Goal: Task Accomplishment & Management: Use online tool/utility

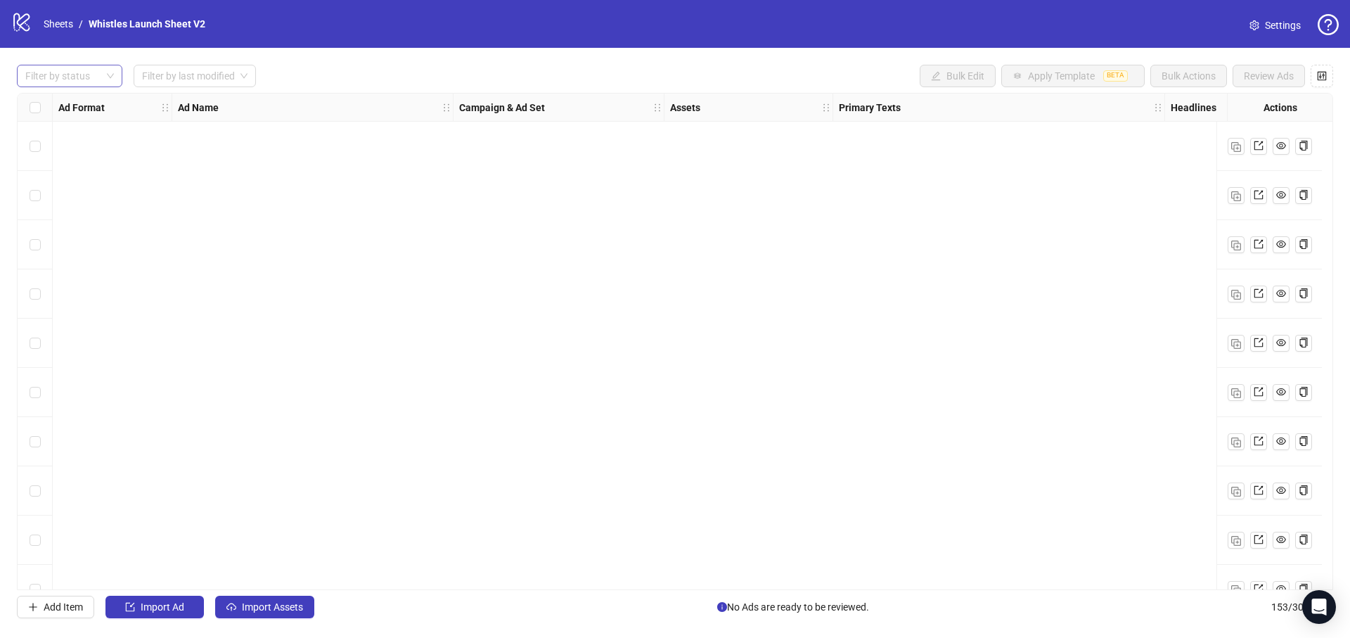
scroll to position [7069, 624]
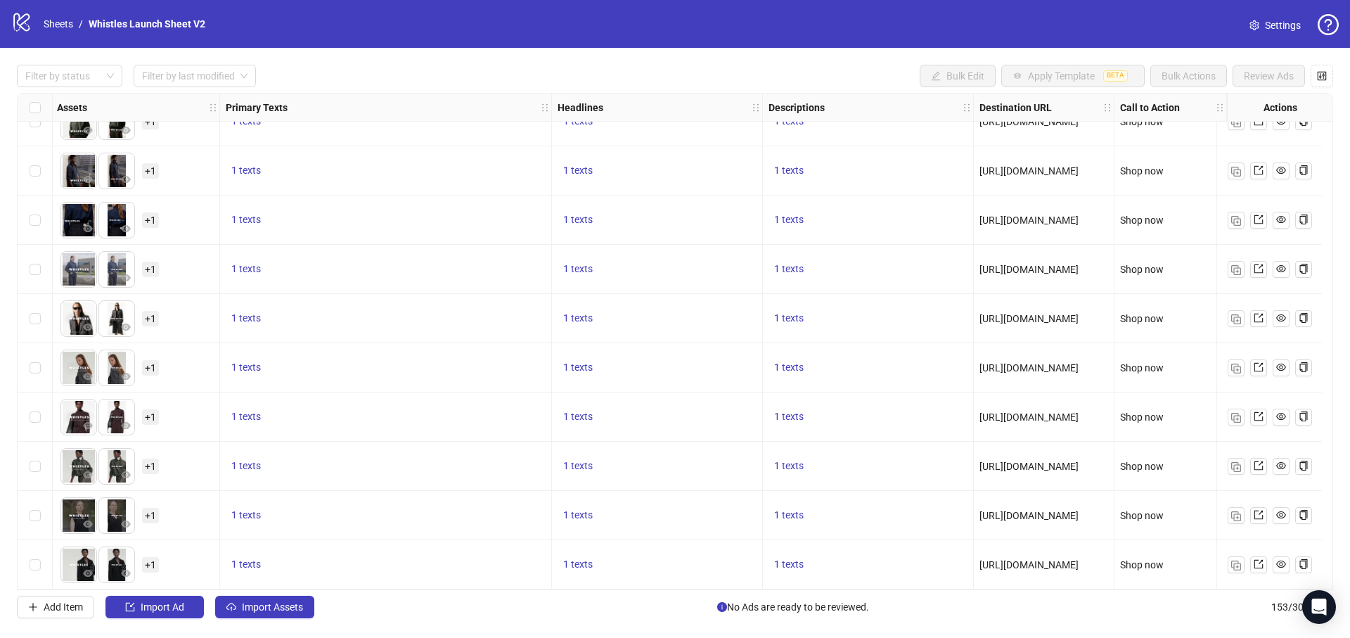
click at [62, 32] on div "logo/logo-mobile Sheets / Whistles Launch Sheet V2" at bounding box center [111, 23] width 200 height 25
click at [63, 29] on link "Sheets" at bounding box center [58, 23] width 35 height 15
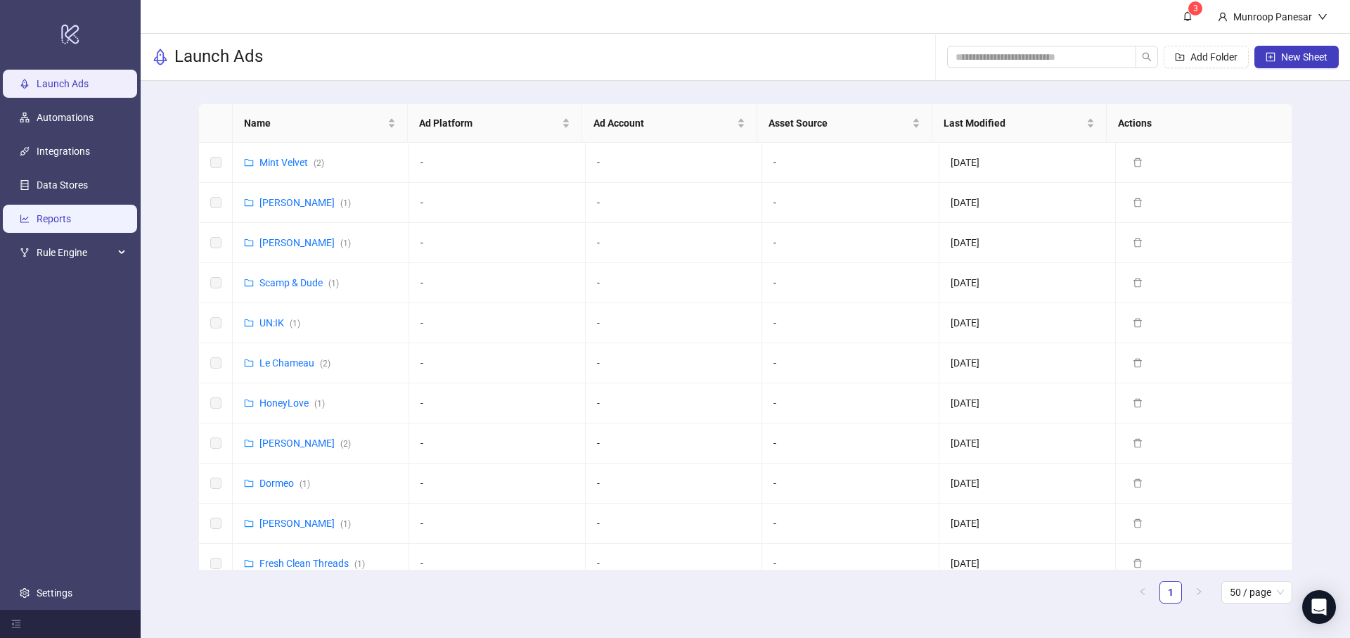
click at [71, 217] on link "Reports" at bounding box center [54, 218] width 34 height 11
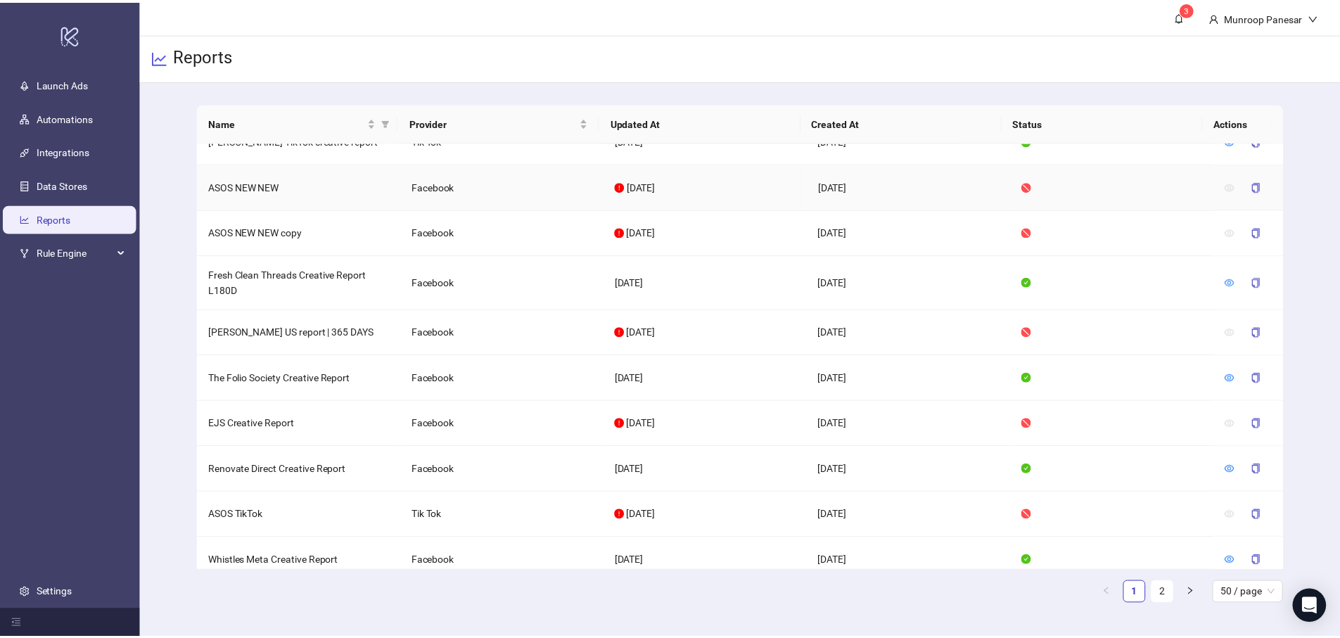
scroll to position [578, 0]
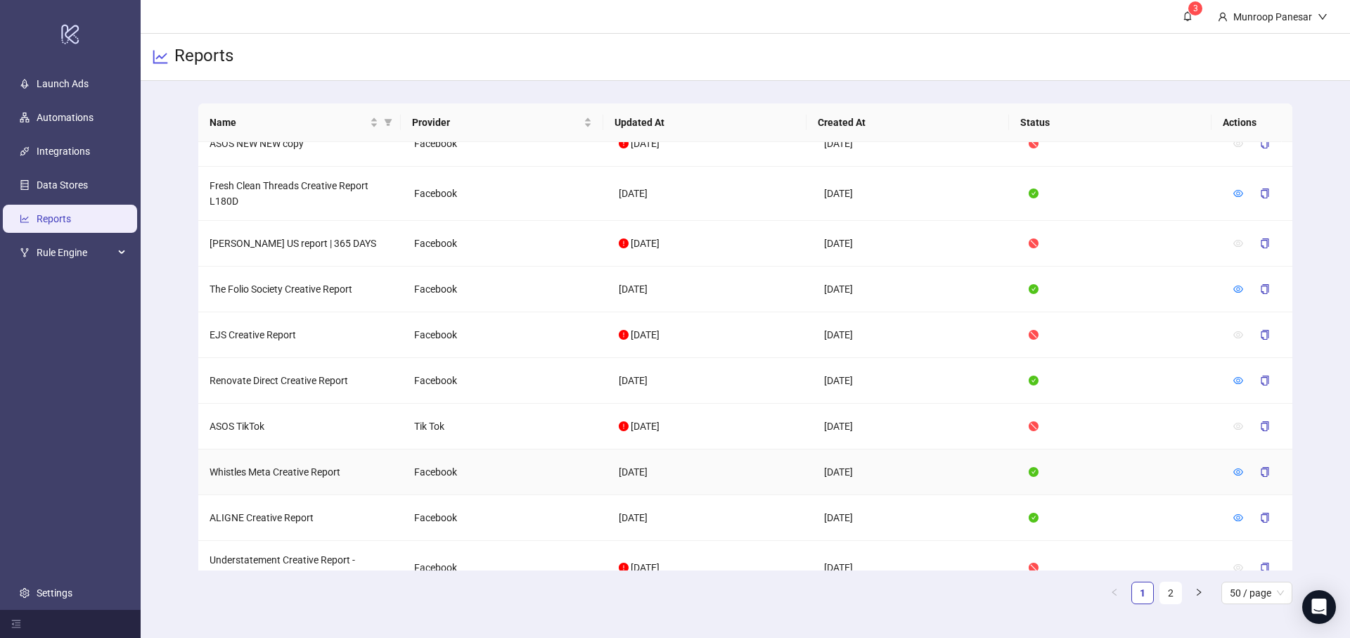
click at [1222, 463] on td at bounding box center [1257, 472] width 70 height 46
click at [1233, 468] on icon "eye" at bounding box center [1238, 471] width 10 height 7
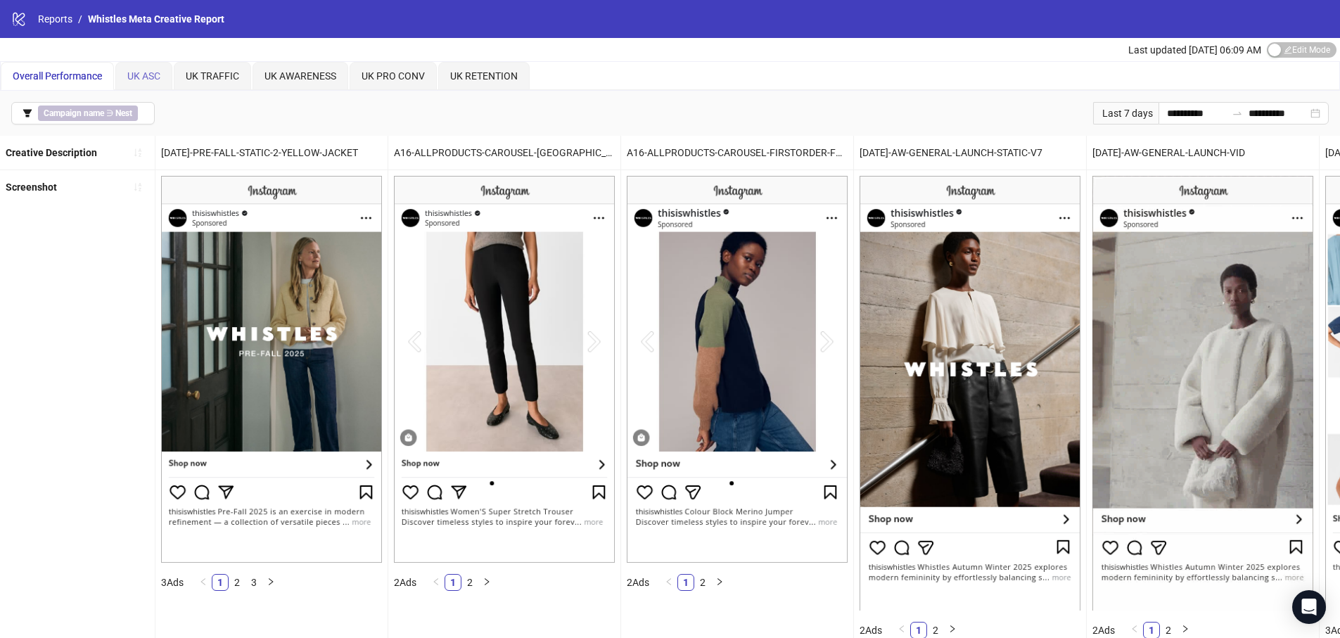
click at [152, 86] on div "UK ASC" at bounding box center [143, 76] width 57 height 28
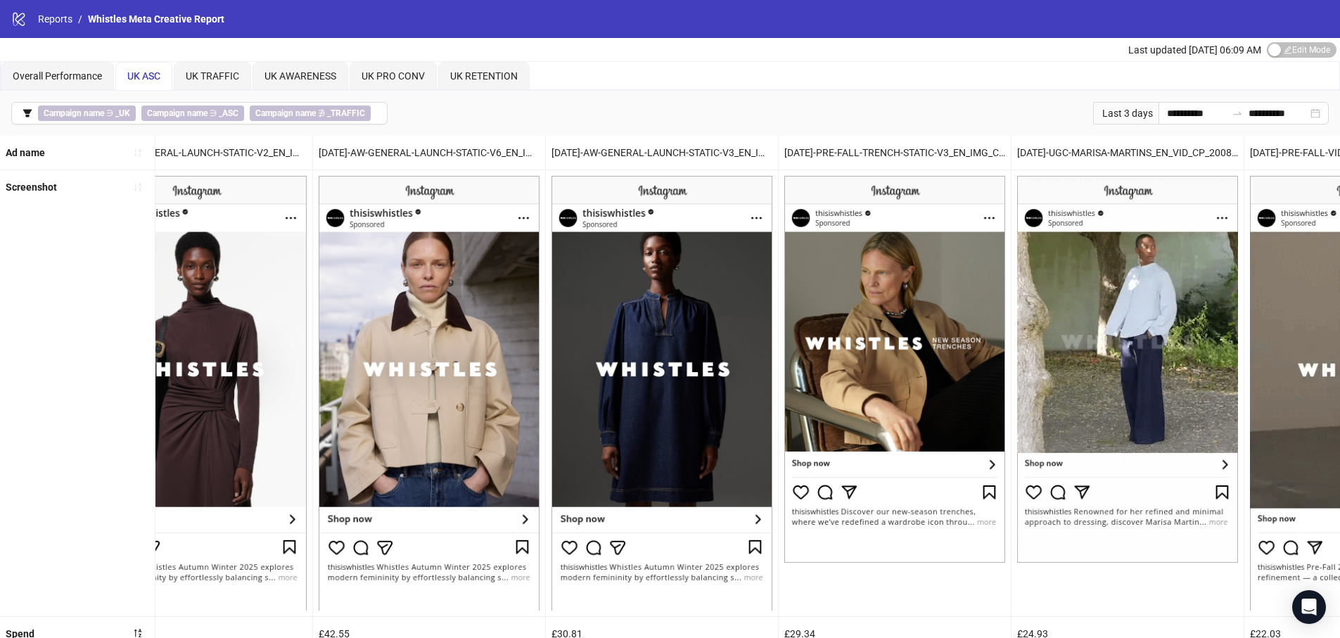
scroll to position [0, 2402]
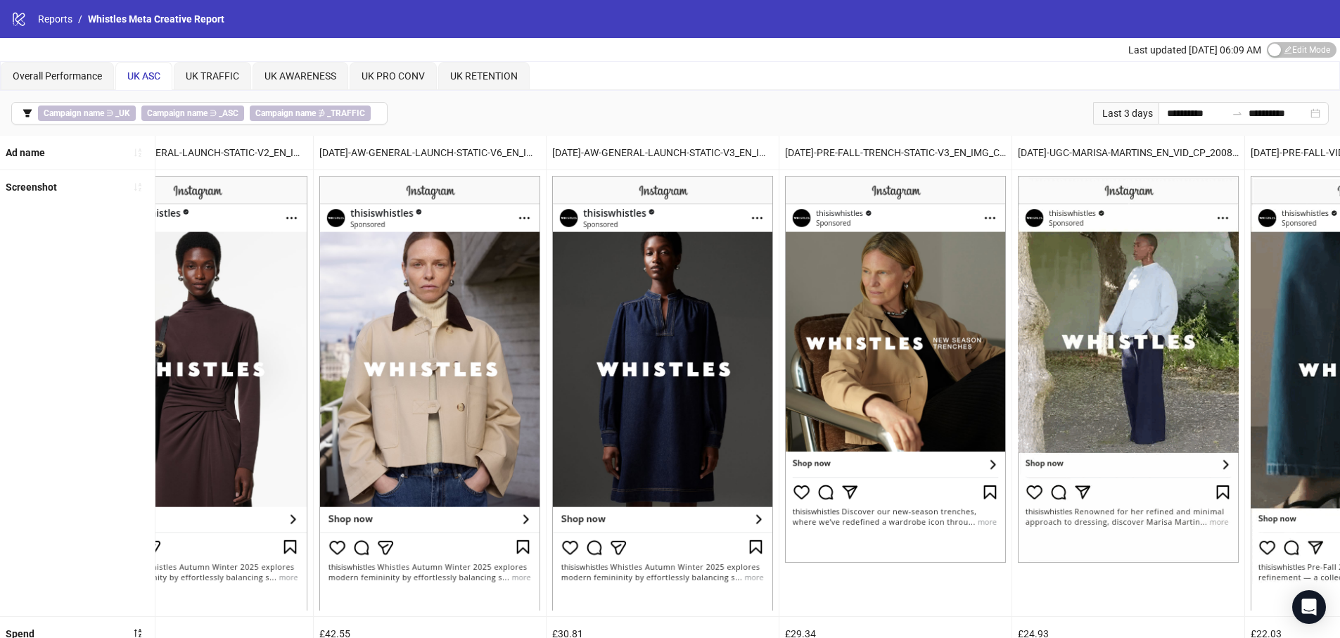
click at [1130, 115] on div "Last 3 days" at bounding box center [1125, 113] width 65 height 23
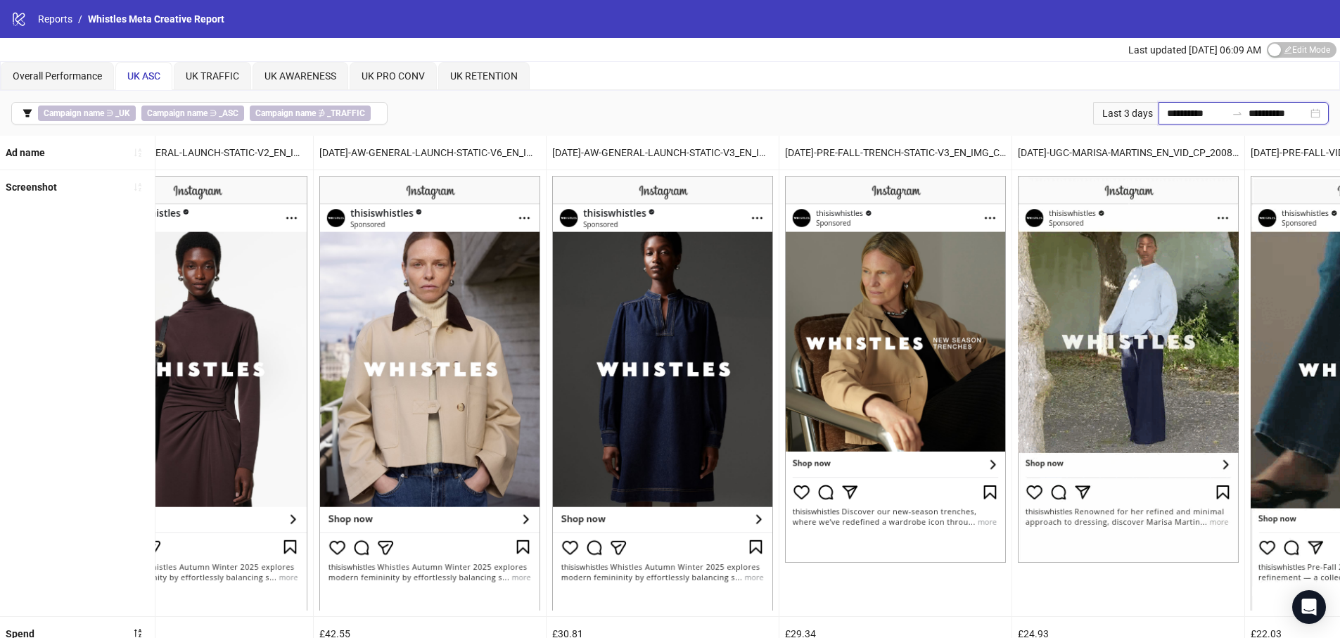
click at [1189, 113] on input "**********" at bounding box center [1196, 112] width 59 height 15
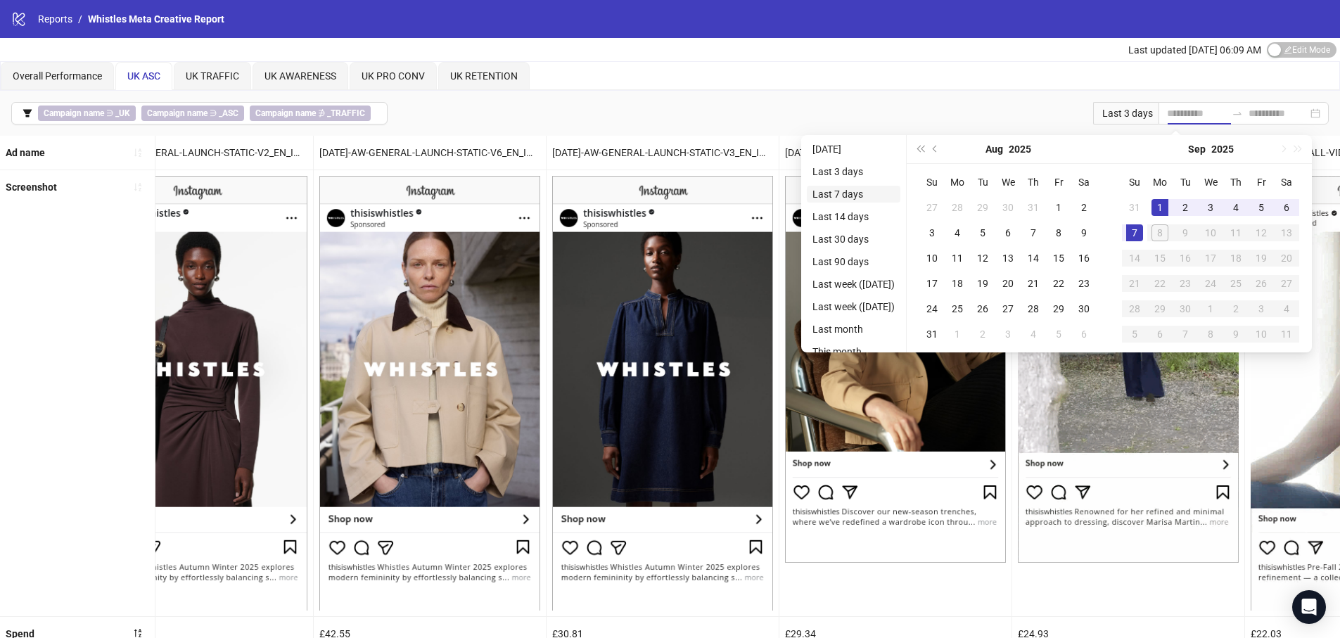
click at [861, 199] on li "Last 7 days" at bounding box center [854, 194] width 94 height 17
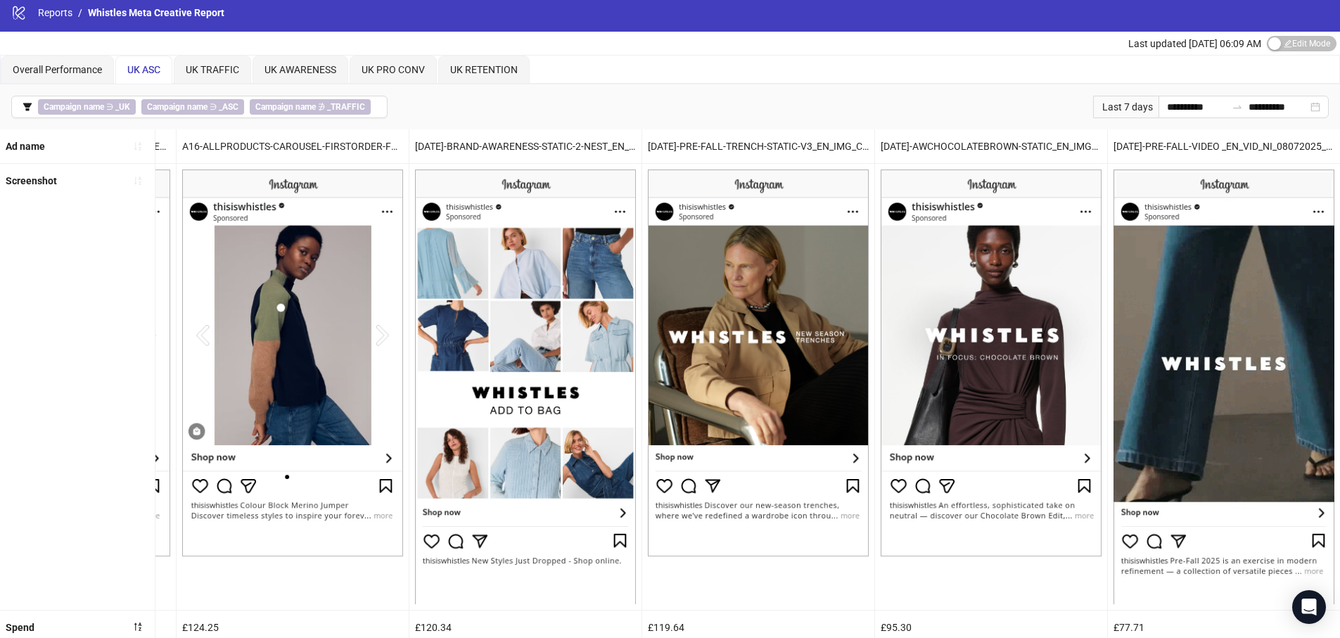
scroll to position [0, 0]
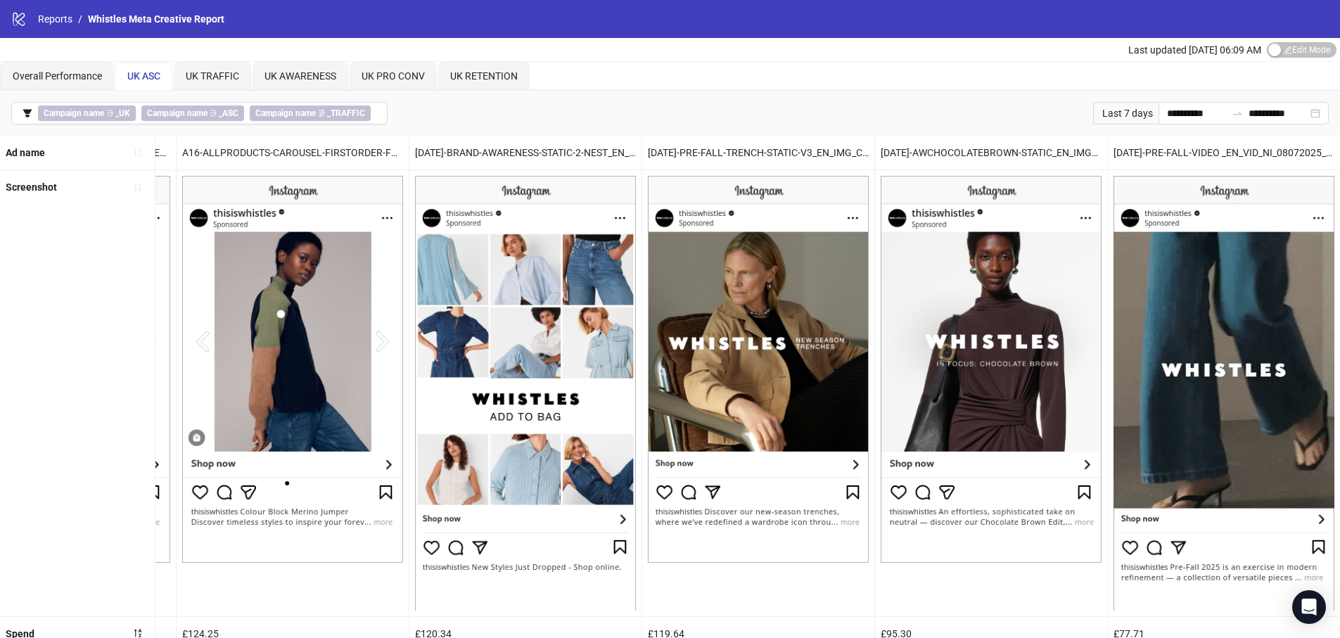
click at [1134, 115] on div "Last 7 days" at bounding box center [1125, 113] width 65 height 23
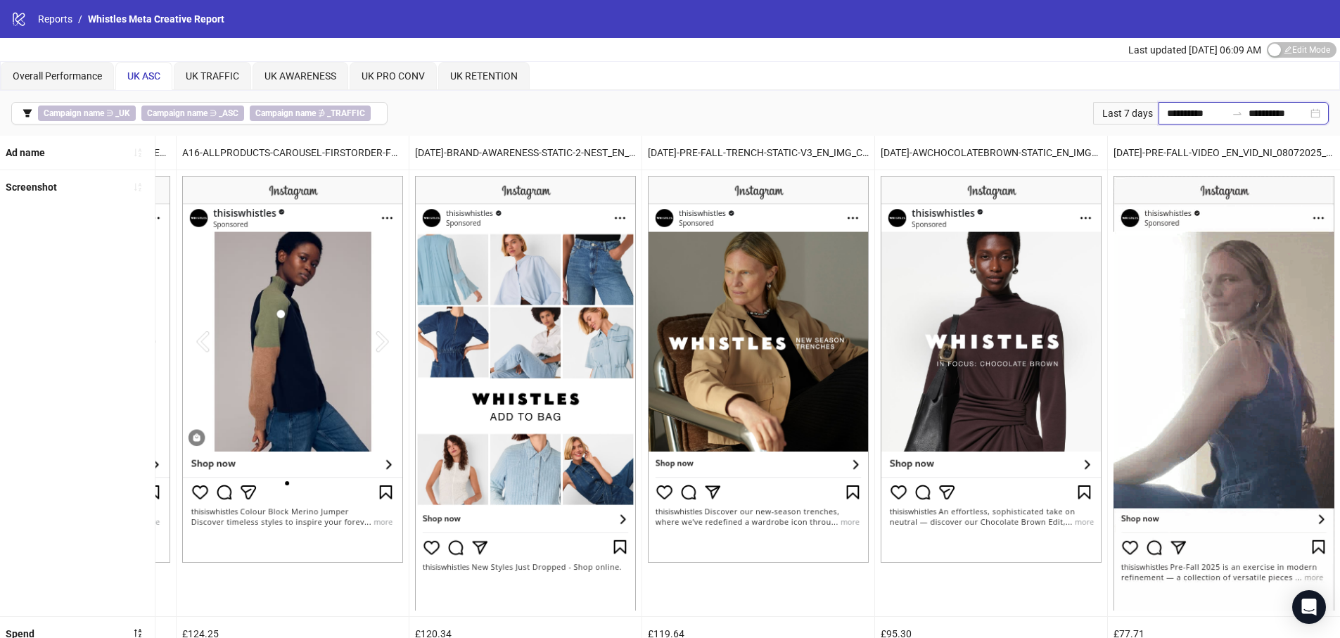
click at [1170, 115] on input "**********" at bounding box center [1196, 112] width 59 height 15
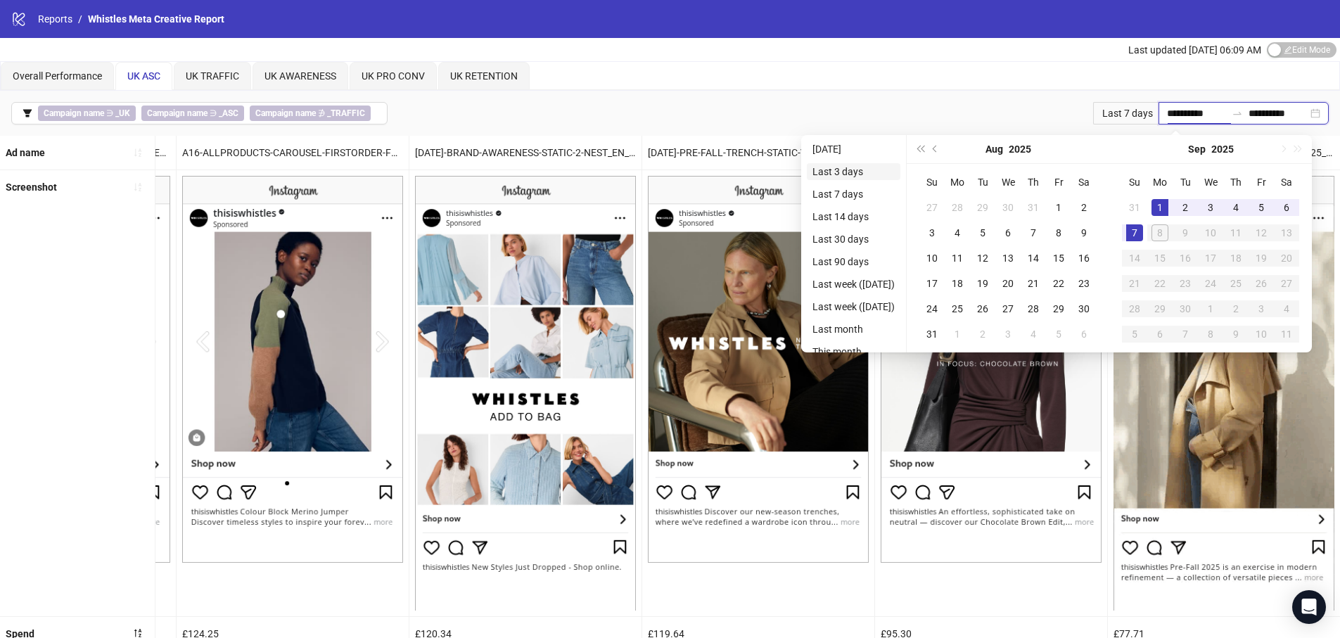
type input "**********"
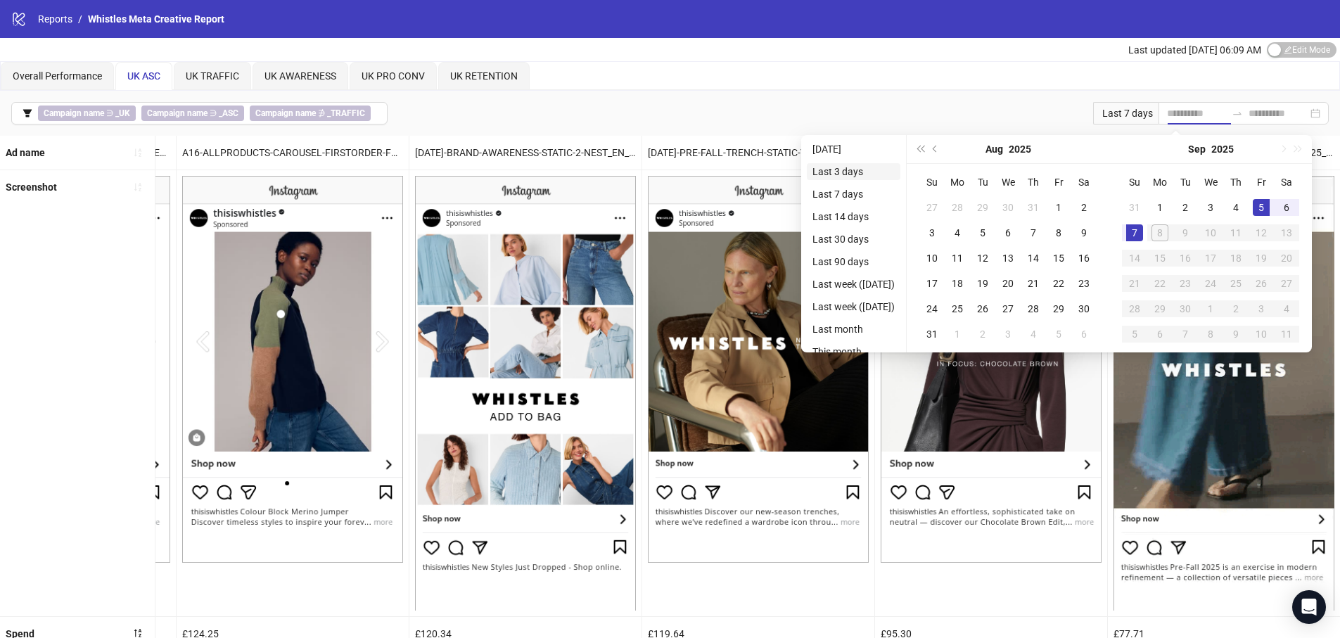
click at [850, 174] on li "Last 3 days" at bounding box center [854, 171] width 94 height 17
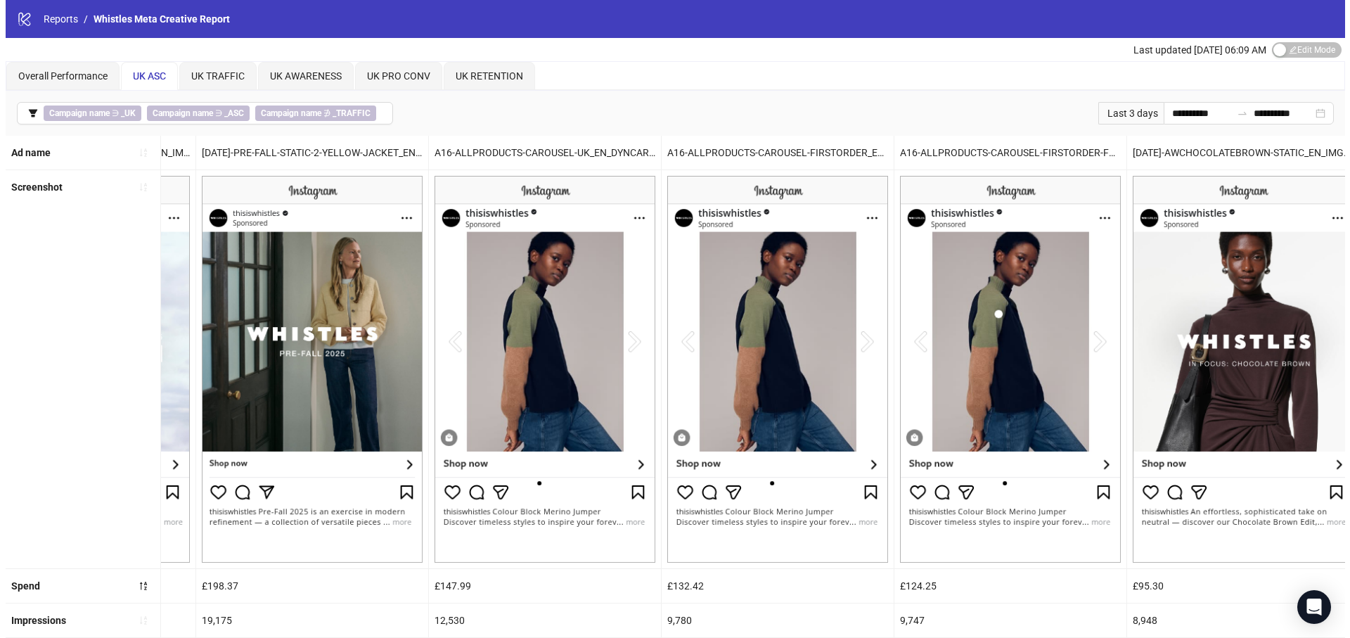
scroll to position [0, 662]
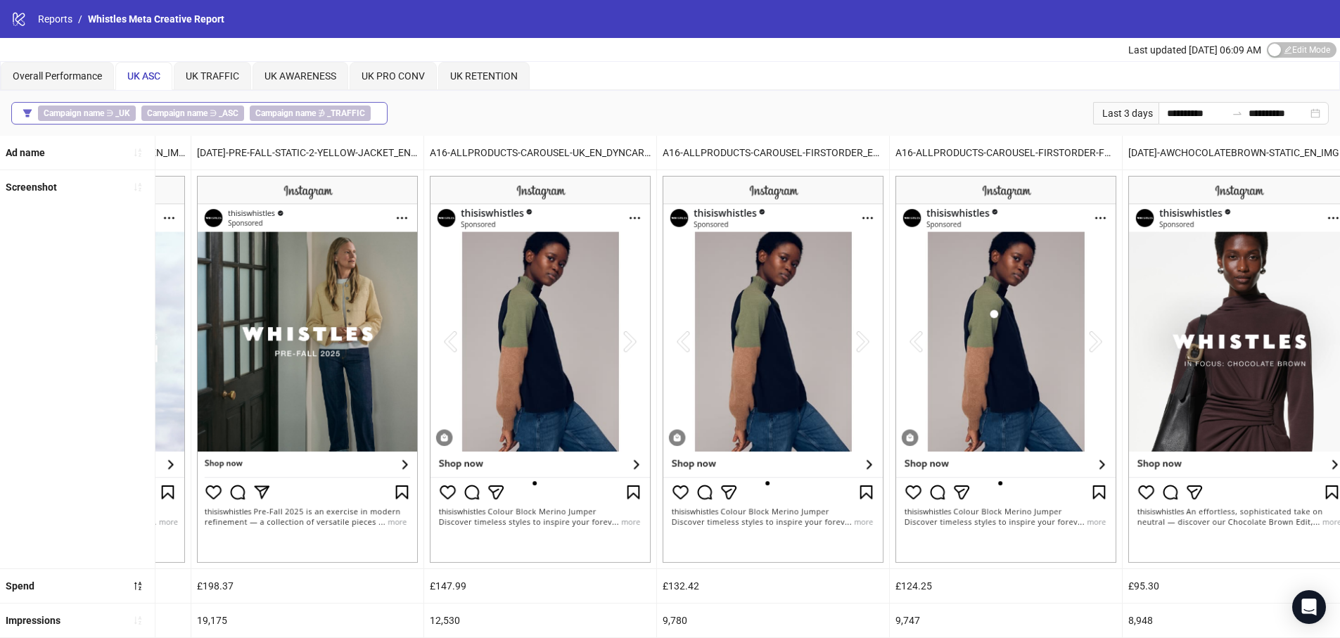
click at [26, 113] on icon "filter" at bounding box center [27, 113] width 8 height 8
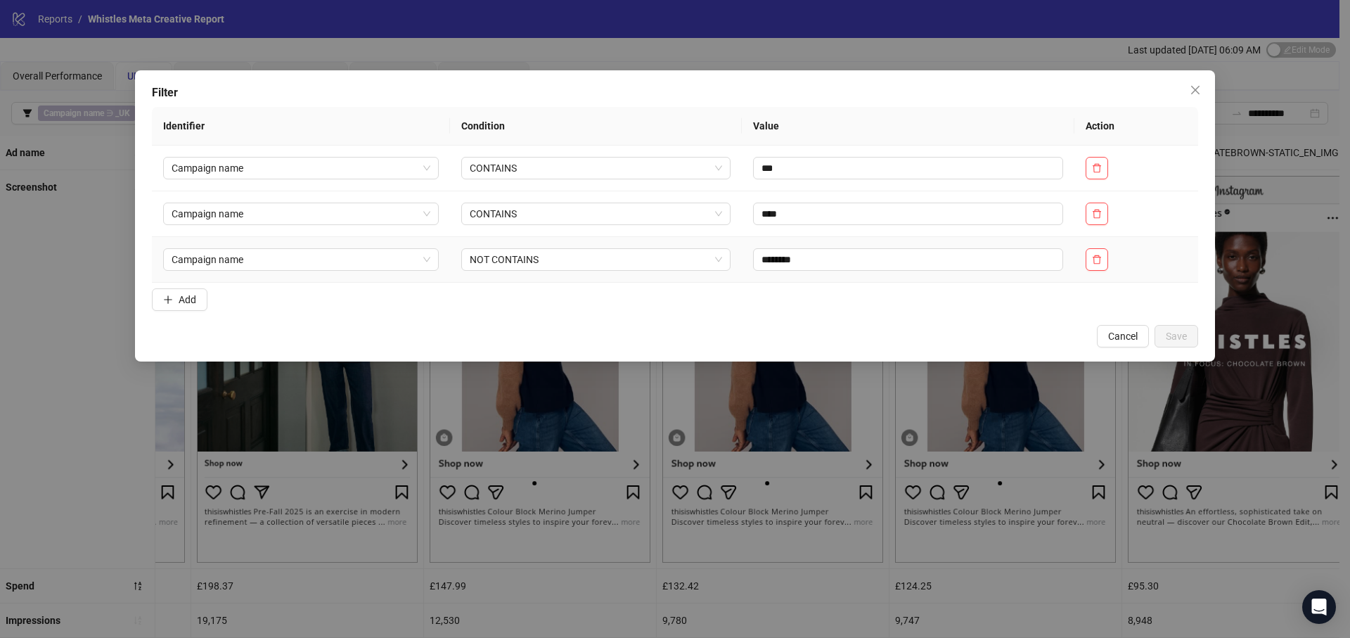
click at [183, 286] on form "Identifier Condition Value Action Campaign name CONTAINS *** Campaign name CONT…" at bounding box center [675, 212] width 1046 height 210
click at [183, 290] on button "Add" at bounding box center [180, 299] width 56 height 23
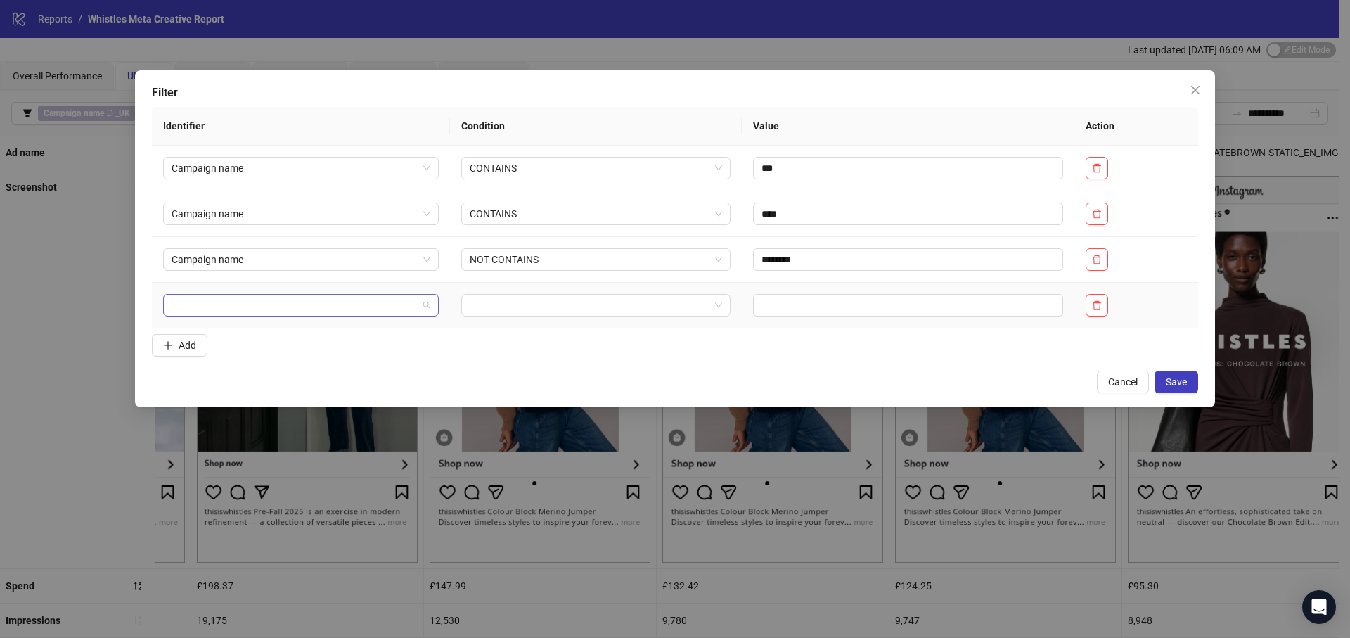
click at [207, 302] on input "search" at bounding box center [295, 305] width 246 height 21
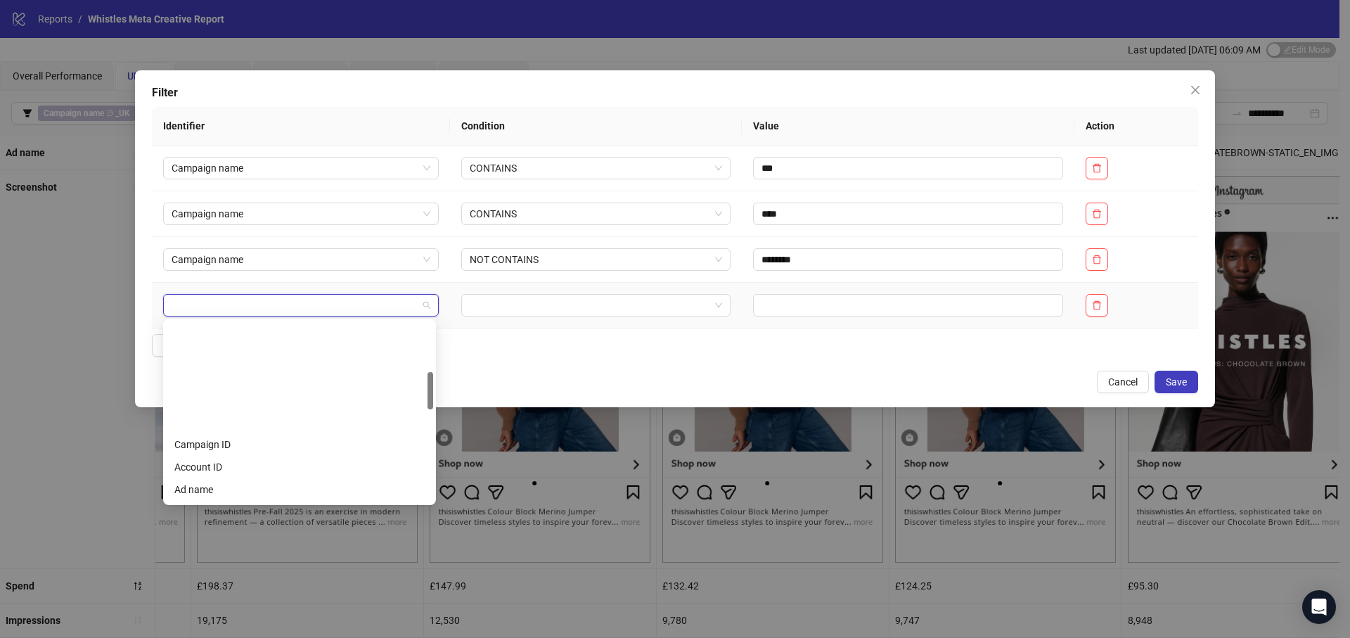
scroll to position [236, 0]
click at [221, 357] on div "Ad name" at bounding box center [299, 367] width 267 height 23
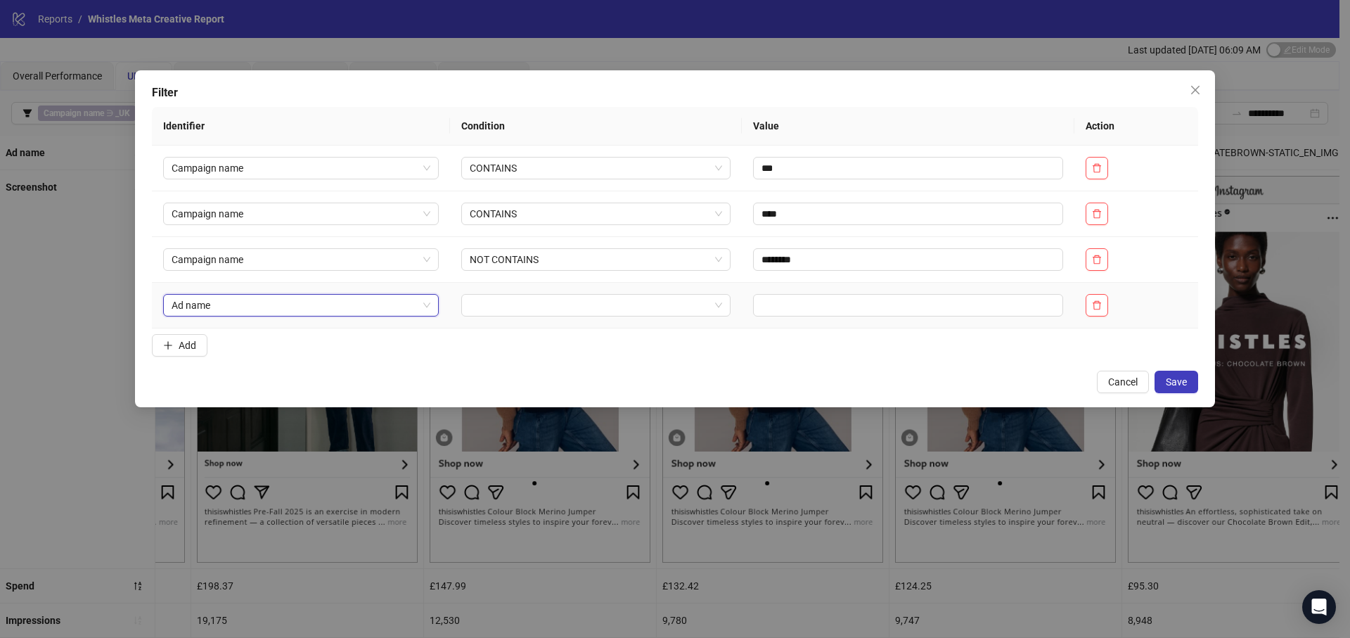
click at [553, 288] on td at bounding box center [596, 306] width 292 height 46
click at [553, 298] on input "search" at bounding box center [590, 305] width 240 height 21
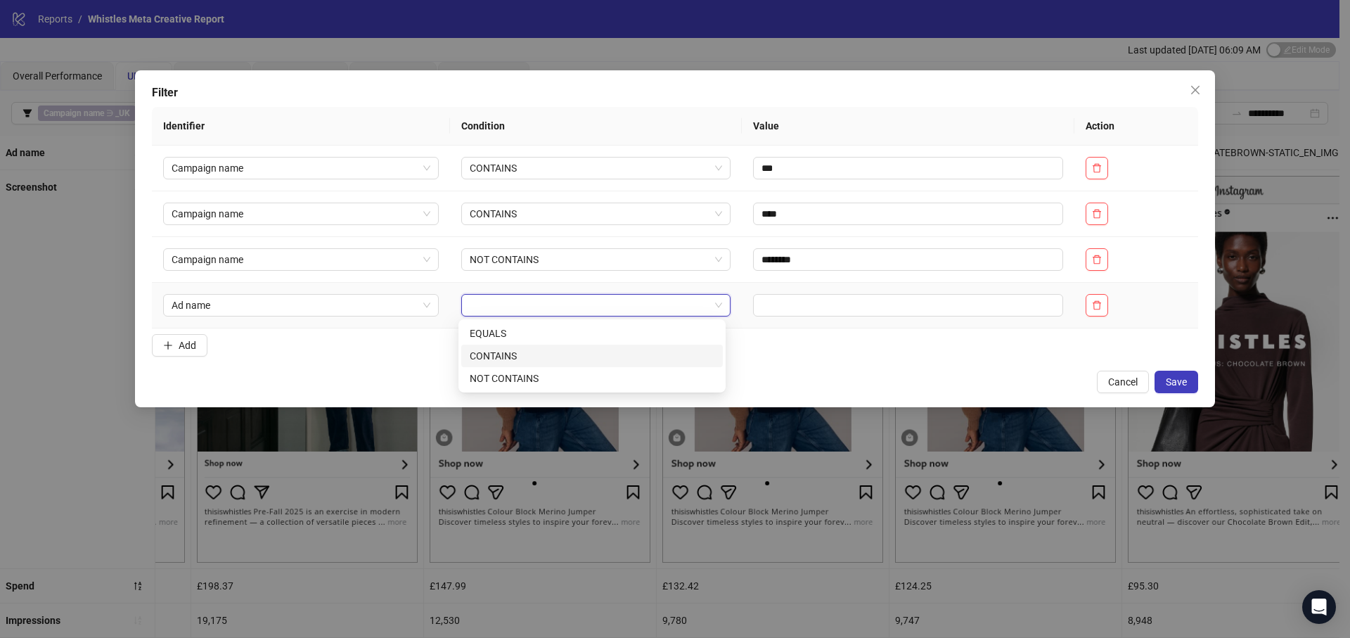
click at [532, 354] on div "CONTAINS" at bounding box center [592, 355] width 245 height 15
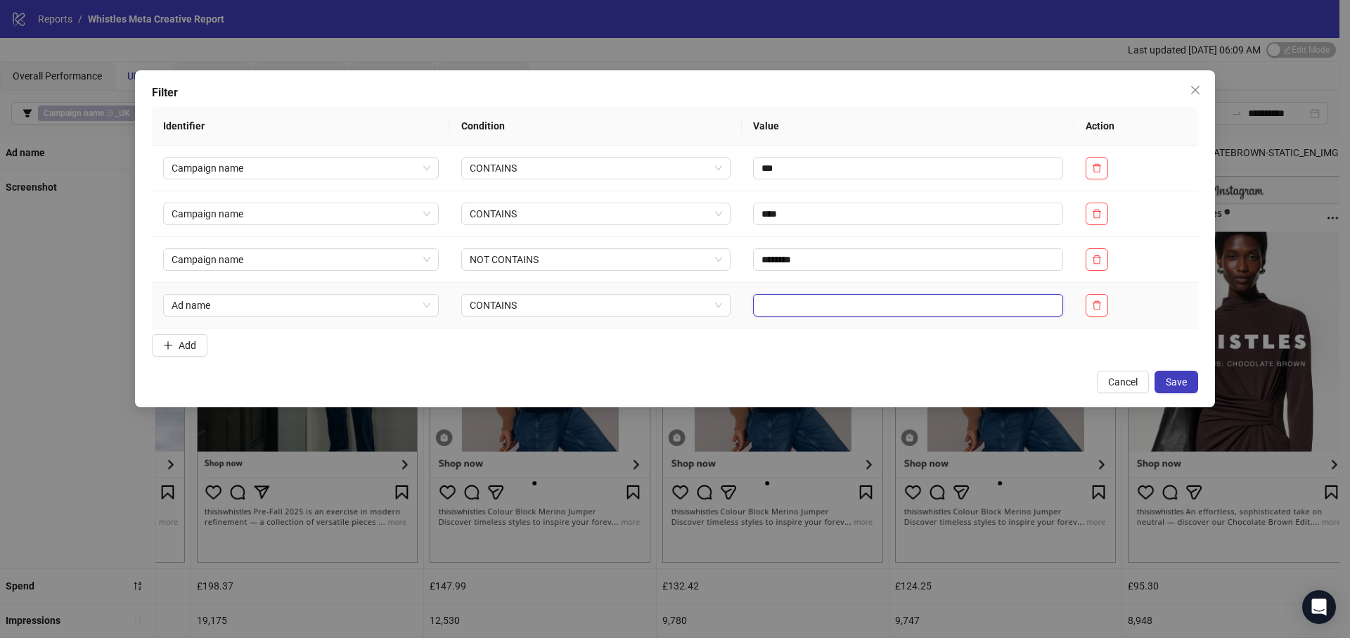
click at [776, 300] on input "text" at bounding box center [908, 305] width 310 height 23
type input "****"
click at [1186, 384] on span "Save" at bounding box center [1176, 381] width 21 height 11
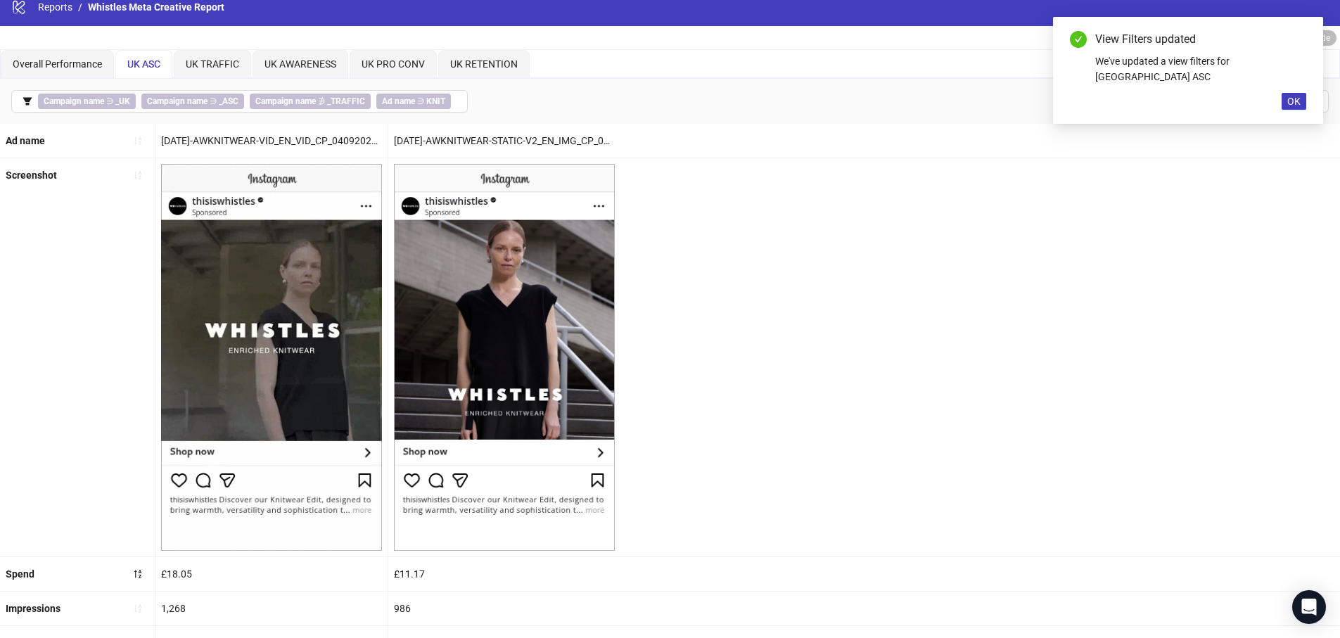
scroll to position [42, 0]
